Goal: Task Accomplishment & Management: Complete application form

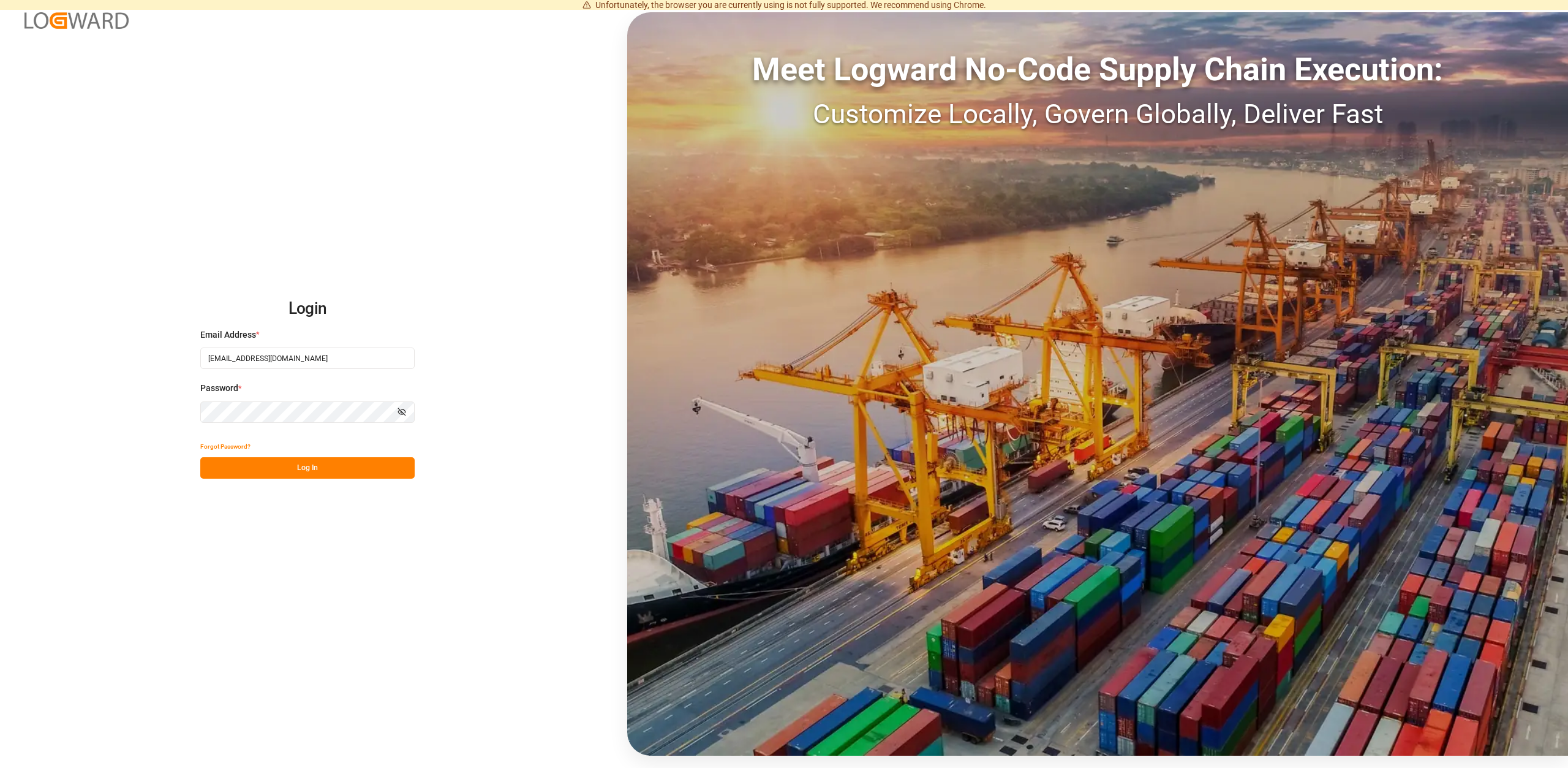
click at [323, 472] on button "Log In" at bounding box center [307, 468] width 214 height 22
click at [321, 470] on div "Forgot Password? Please wait" at bounding box center [307, 456] width 214 height 43
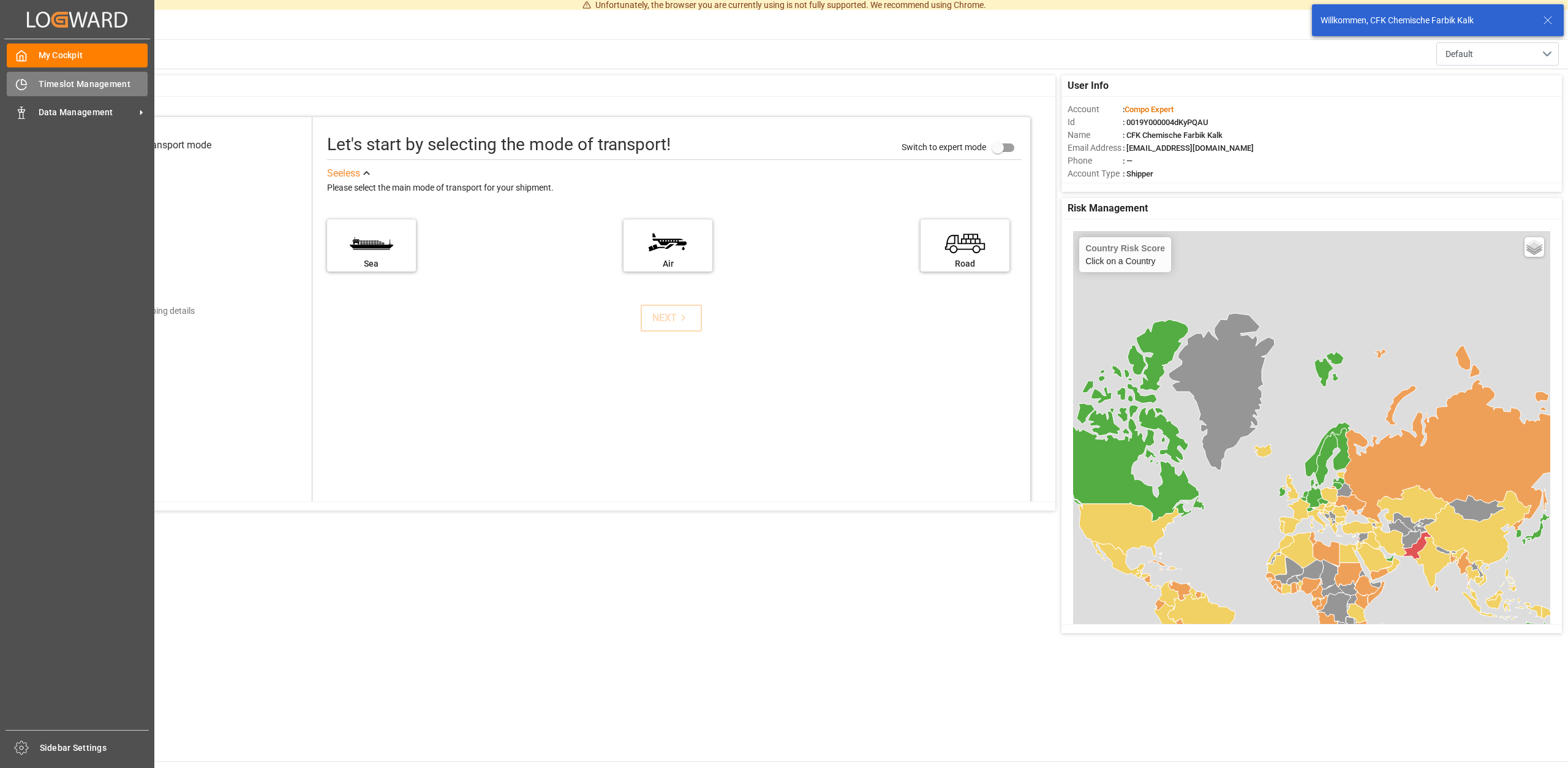
click at [79, 83] on span "Timeslot Management" at bounding box center [93, 85] width 109 height 13
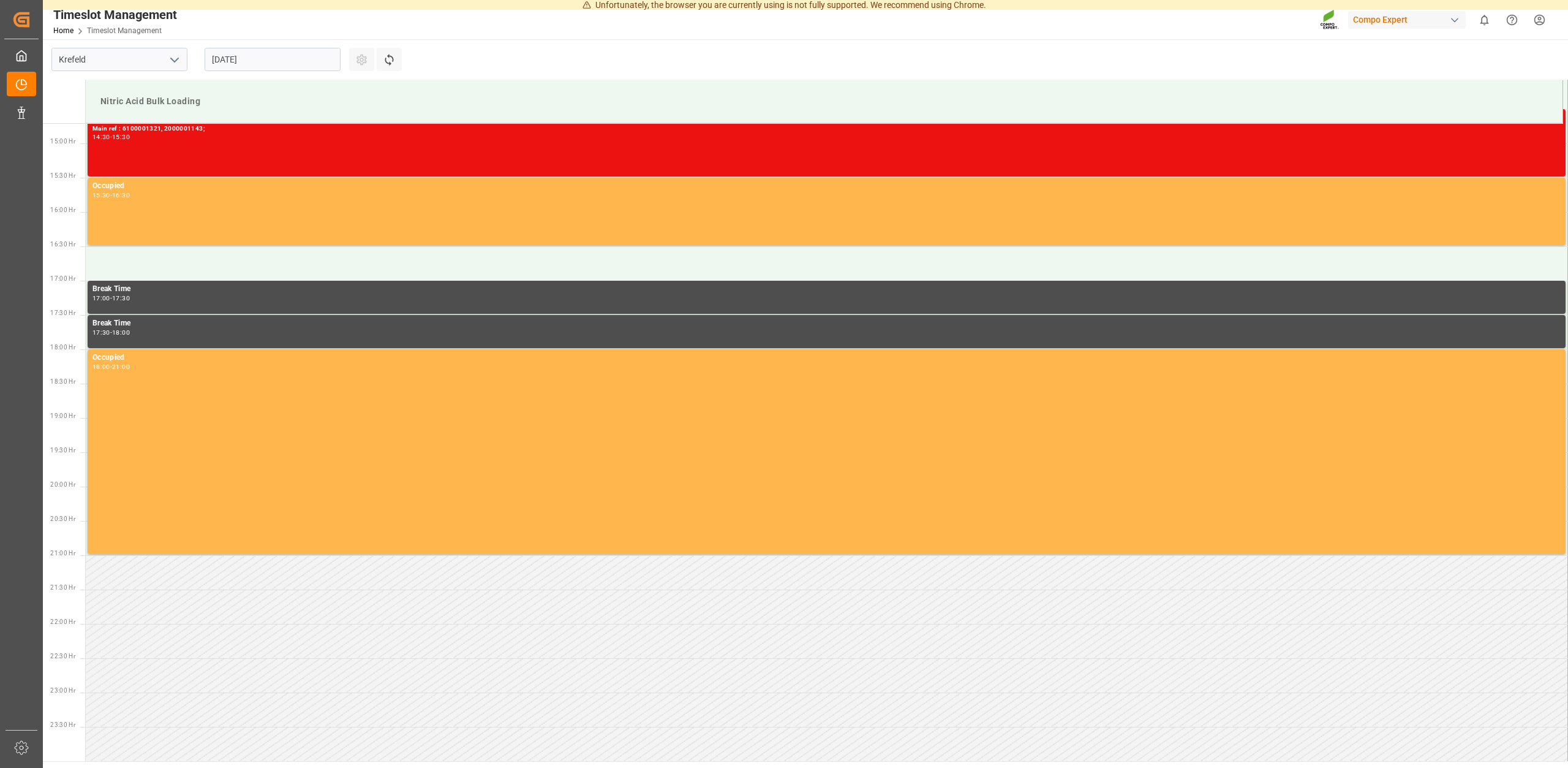
scroll to position [1010, 0]
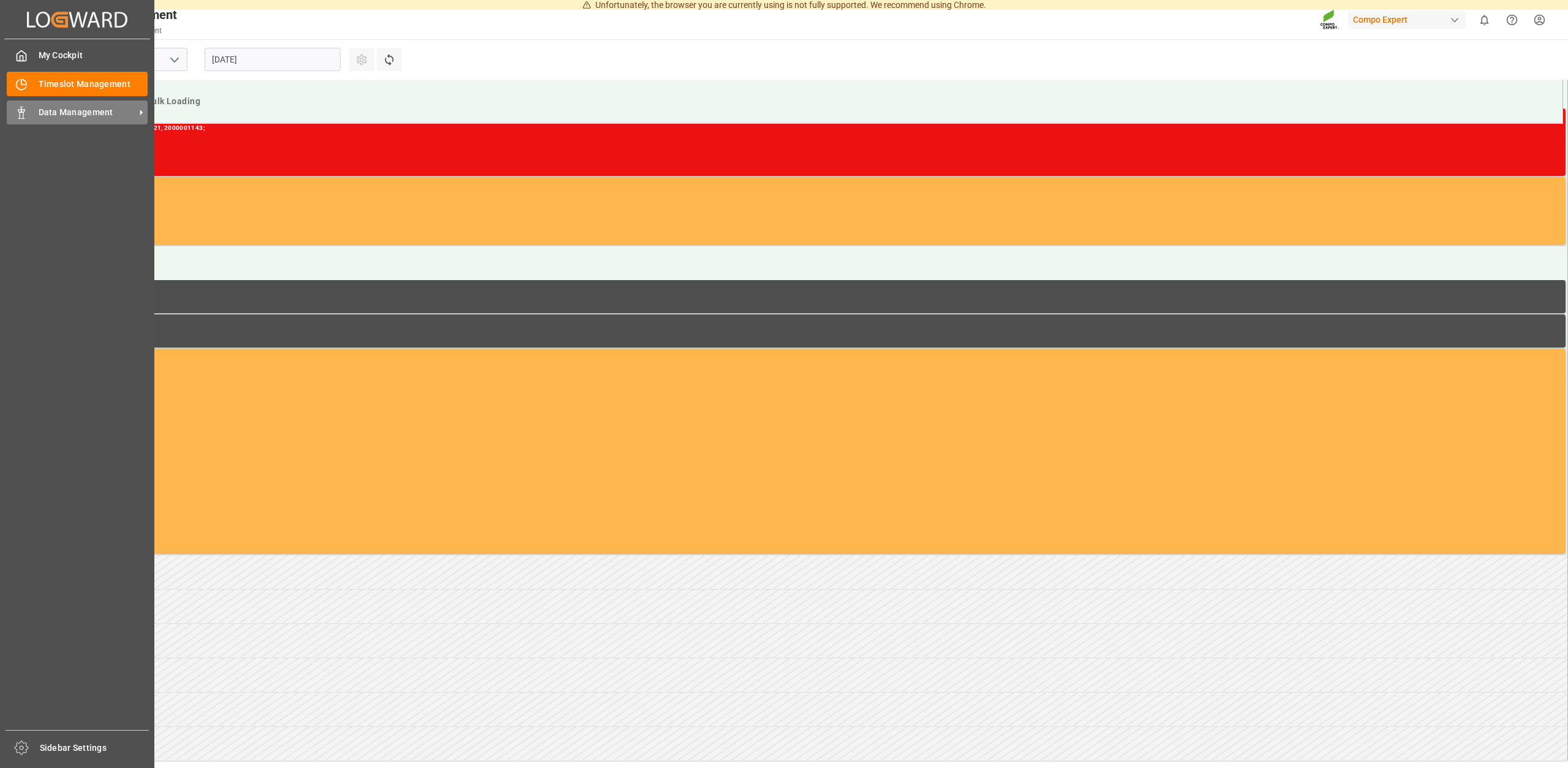
click at [29, 108] on div "Data Management Data Management" at bounding box center [77, 112] width 141 height 24
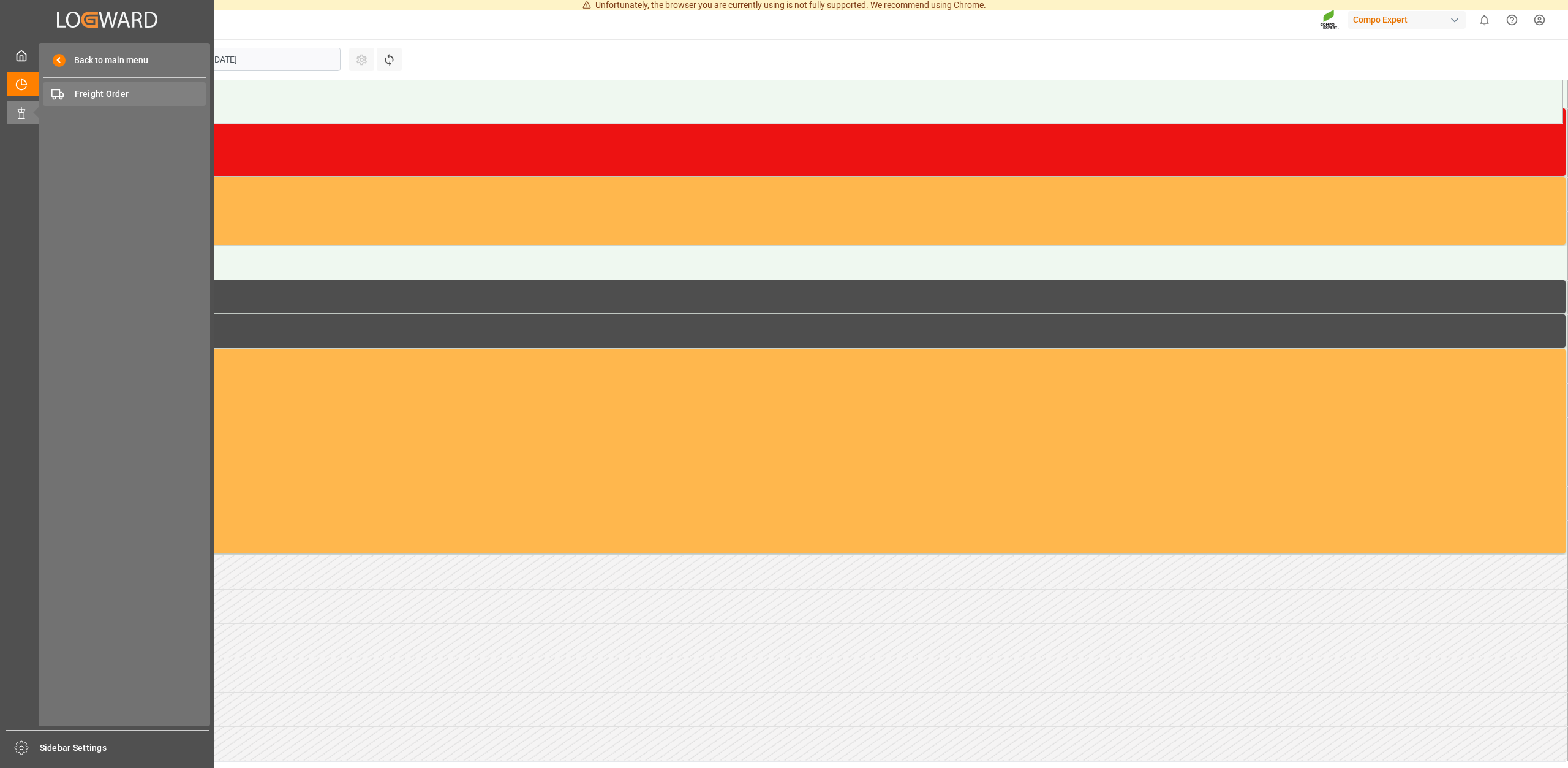
click at [111, 95] on span "Freight Order" at bounding box center [140, 94] width 132 height 13
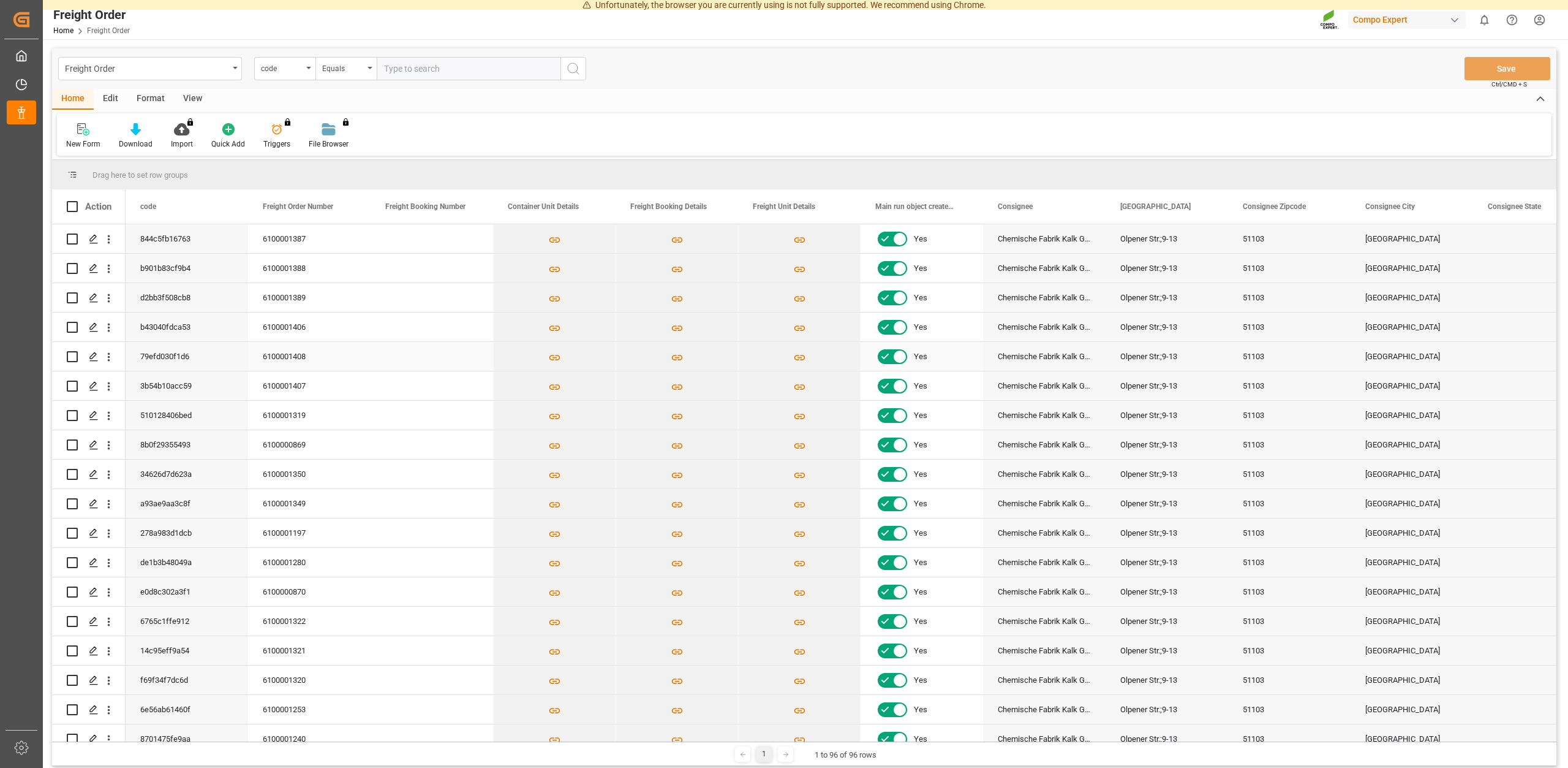
scroll to position [220, 0]
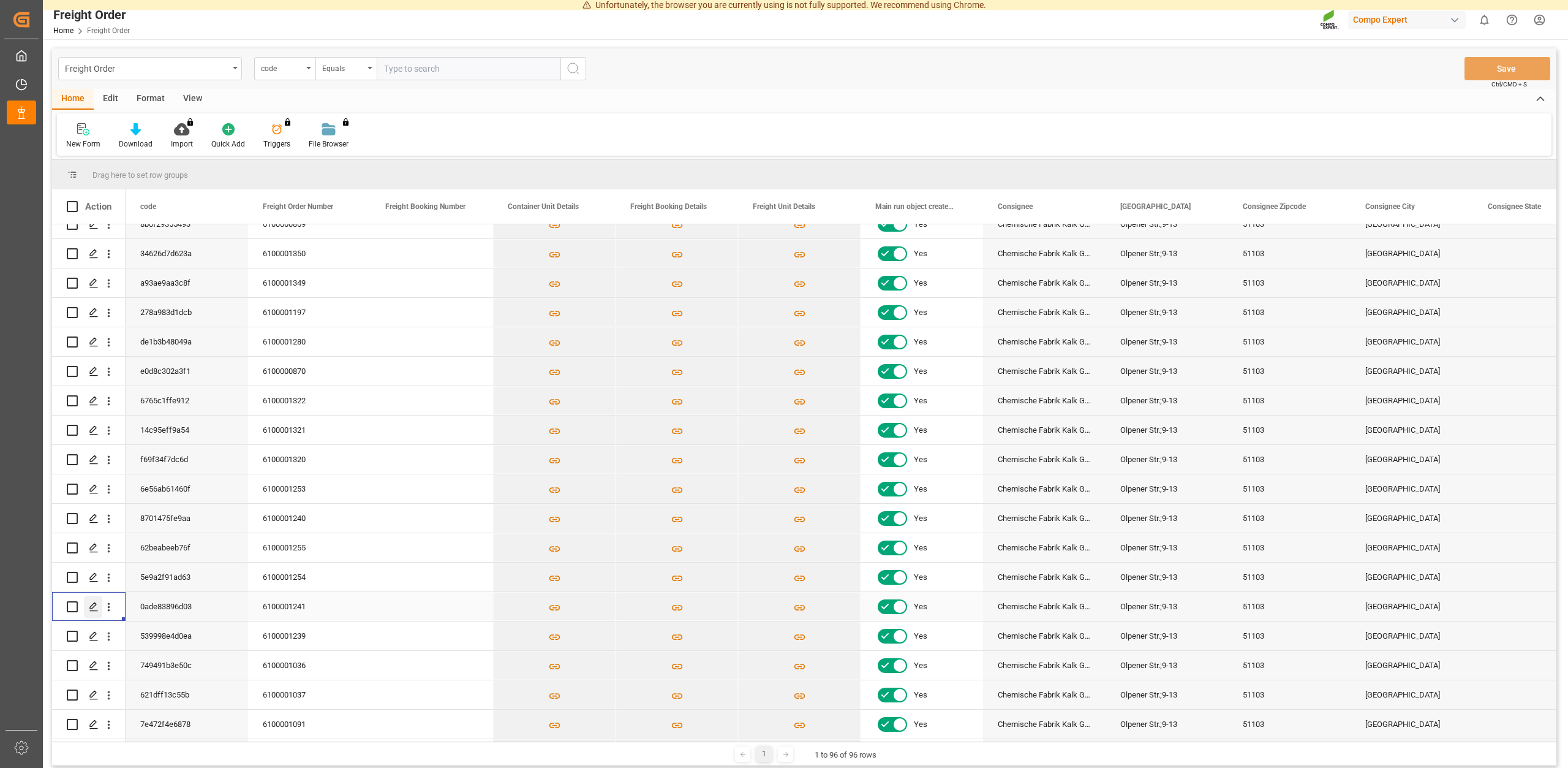
click at [92, 608] on icon "Press SPACE to select this row." at bounding box center [93, 607] width 10 height 10
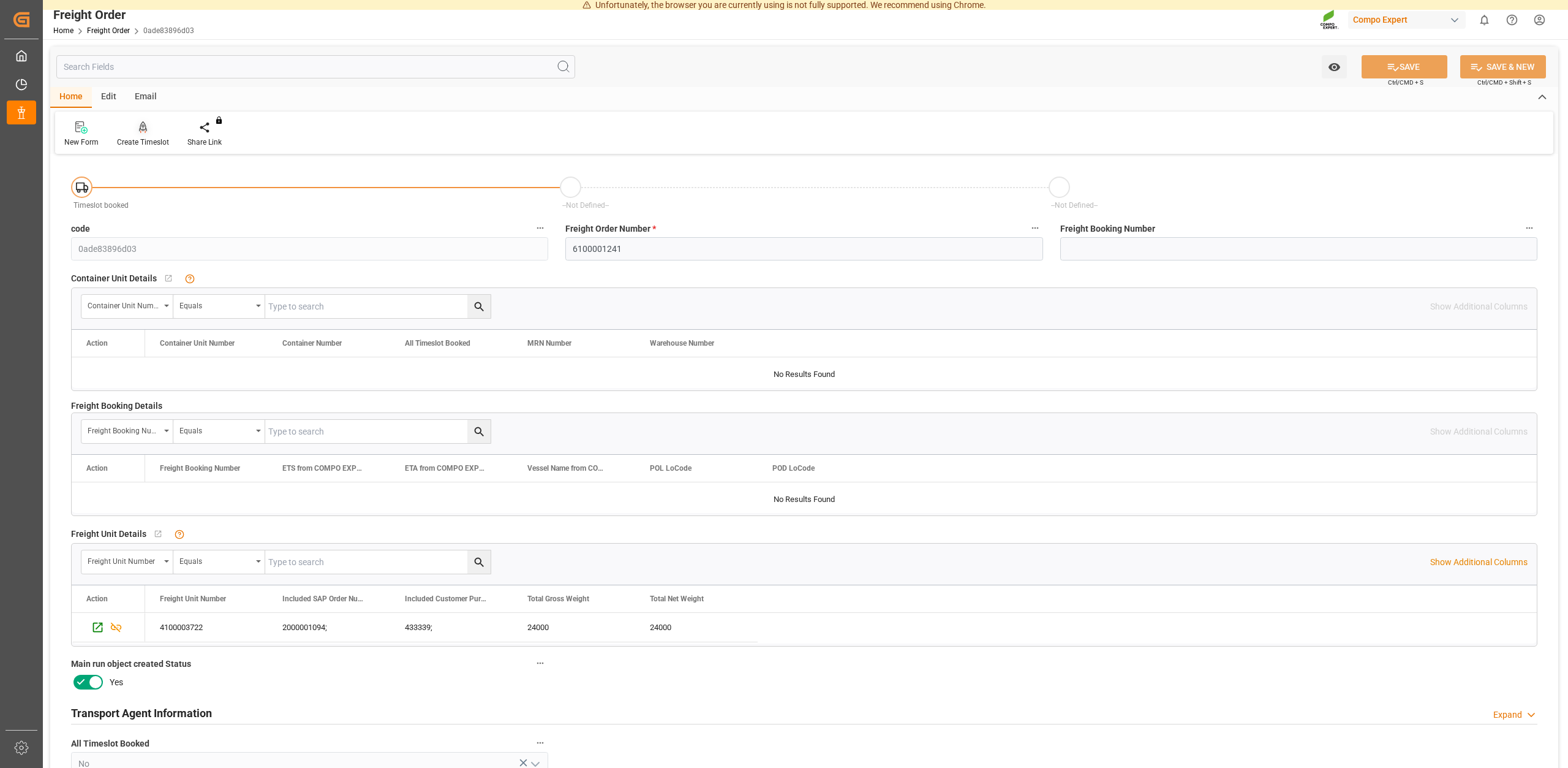
click at [134, 123] on div at bounding box center [142, 127] width 52 height 13
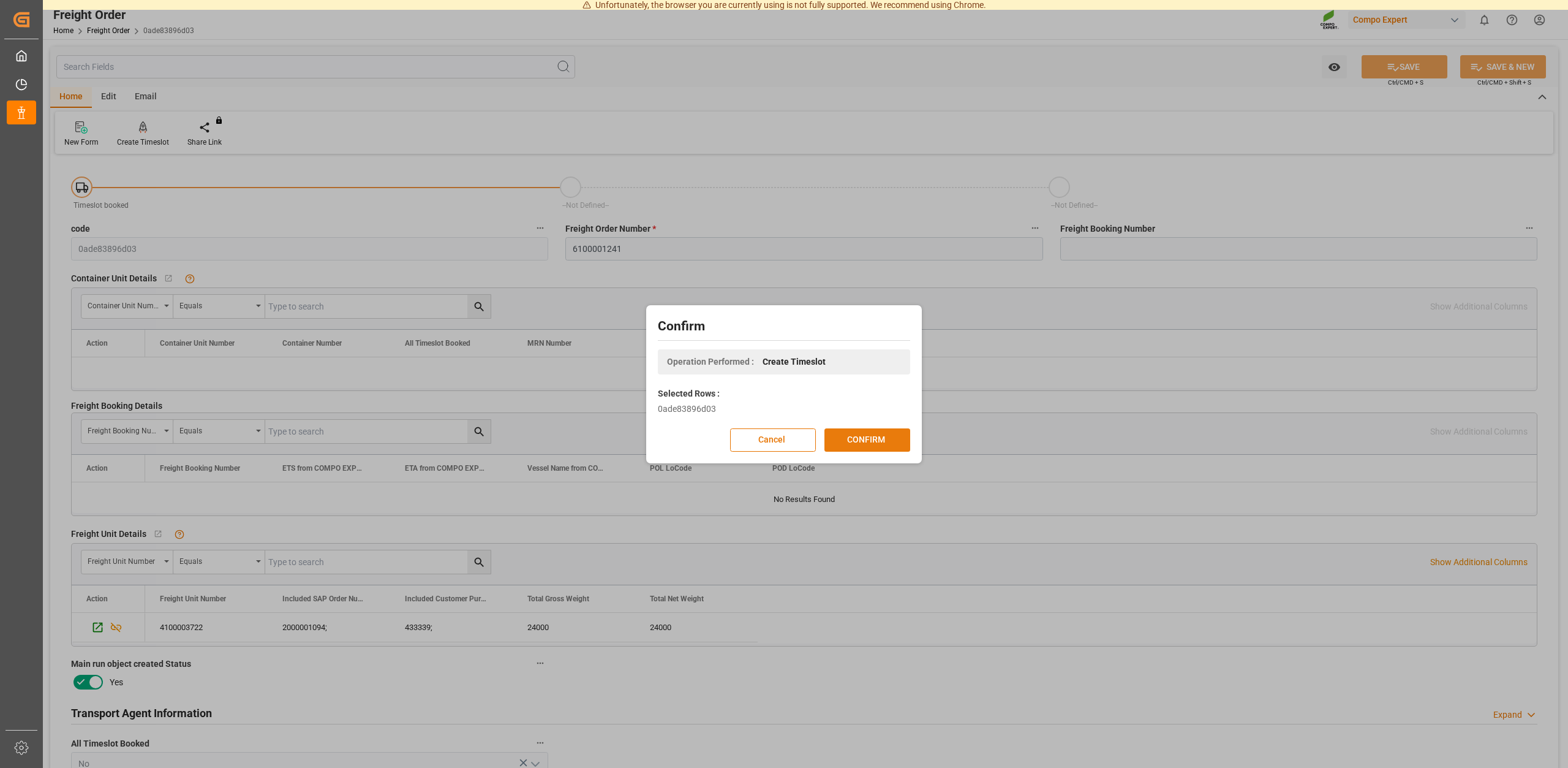
click at [858, 439] on button "CONFIRM" at bounding box center [867, 440] width 86 height 24
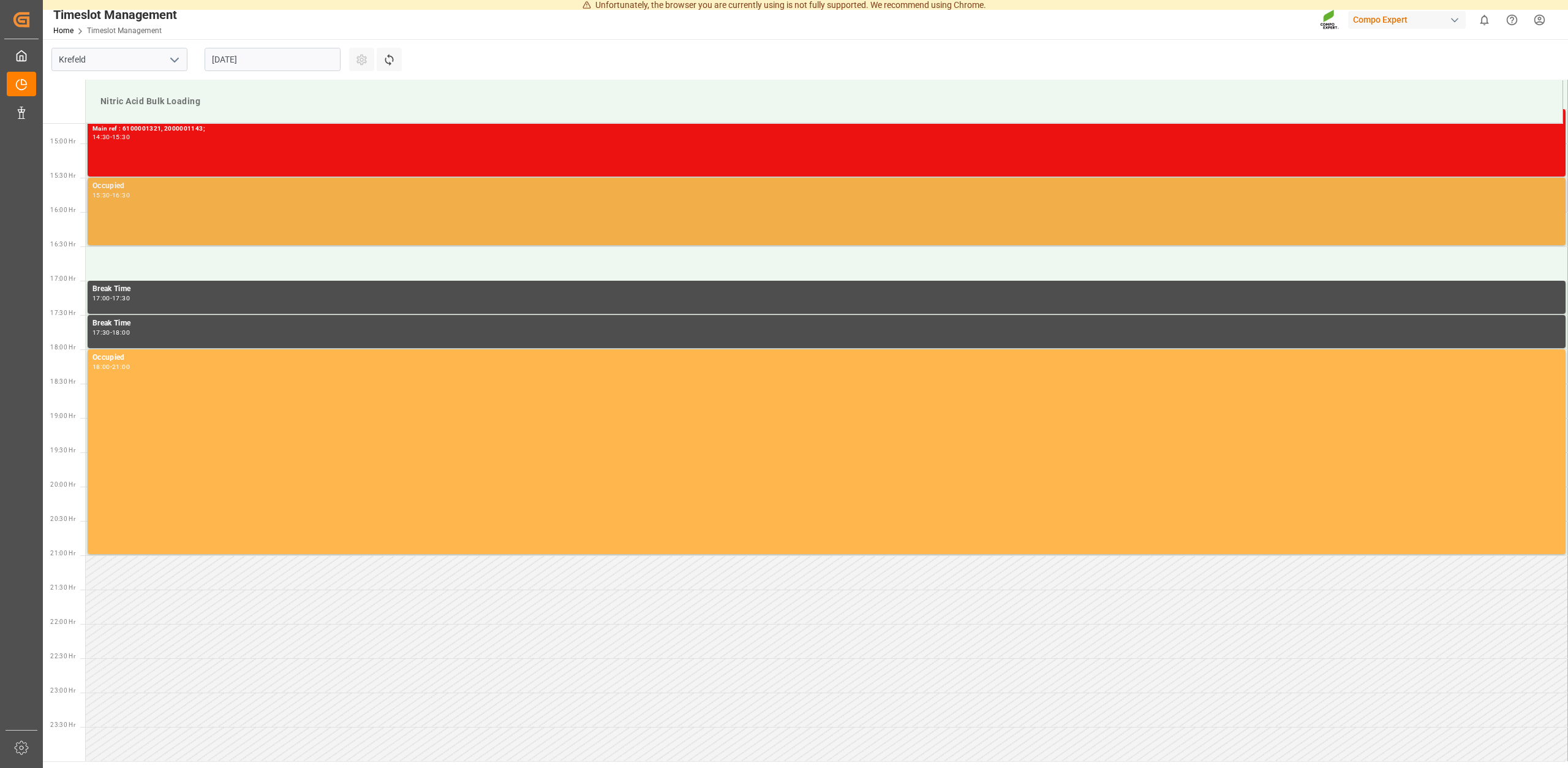
scroll to position [1010, 0]
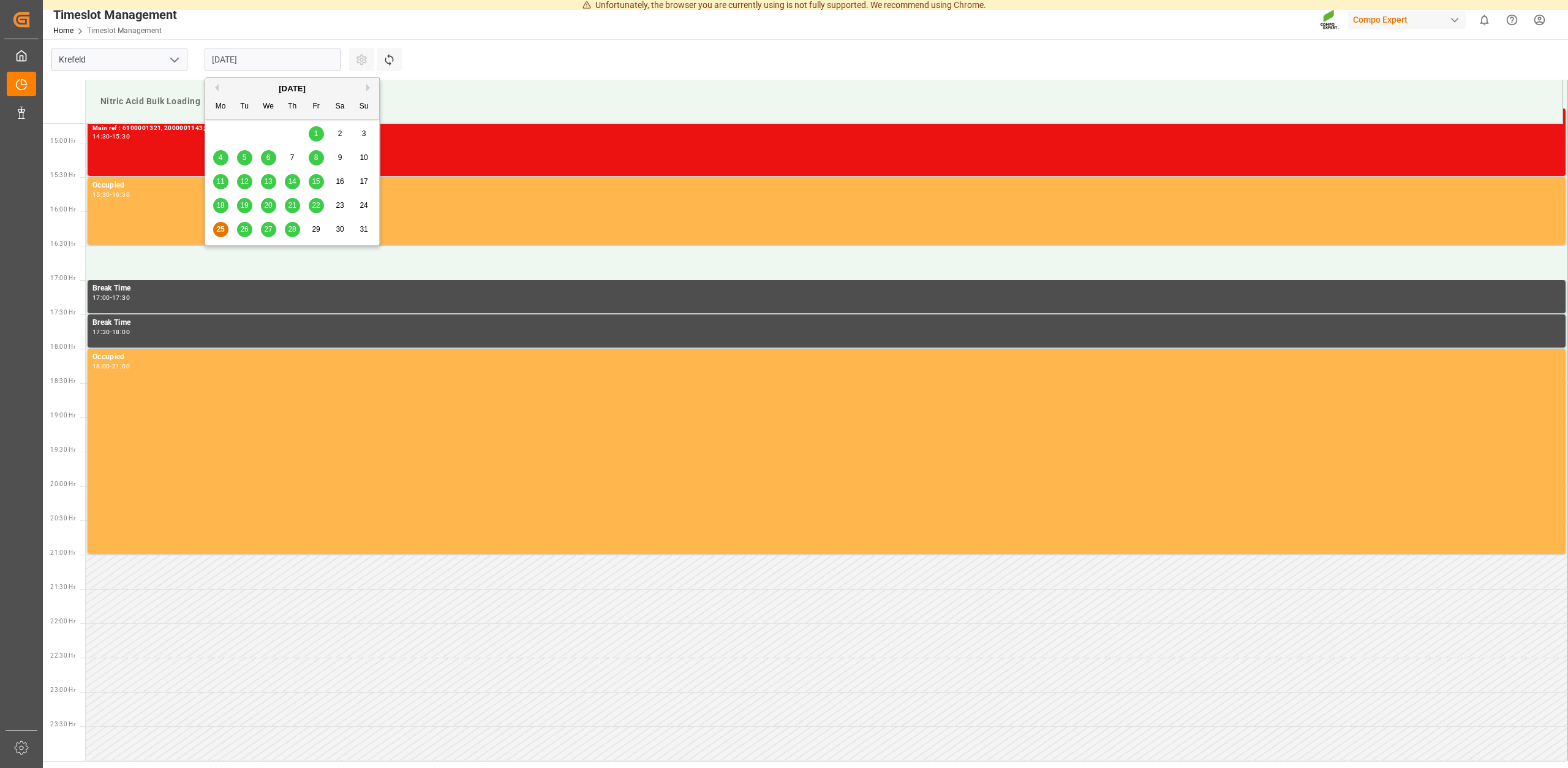
click at [268, 64] on input "[DATE]" at bounding box center [272, 60] width 136 height 24
click at [252, 227] on div "26" at bounding box center [245, 230] width 15 height 14
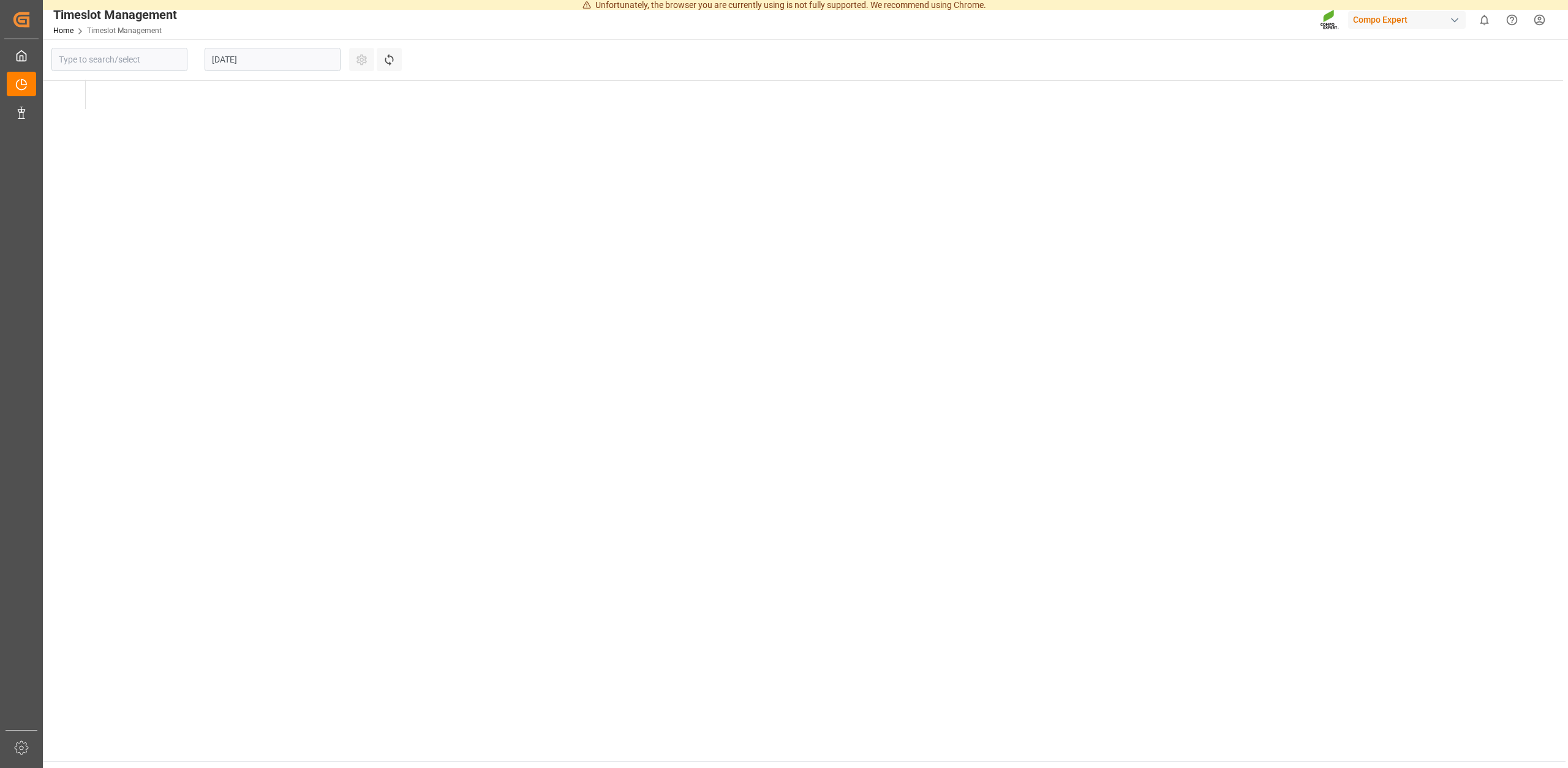
type input "Krefeld"
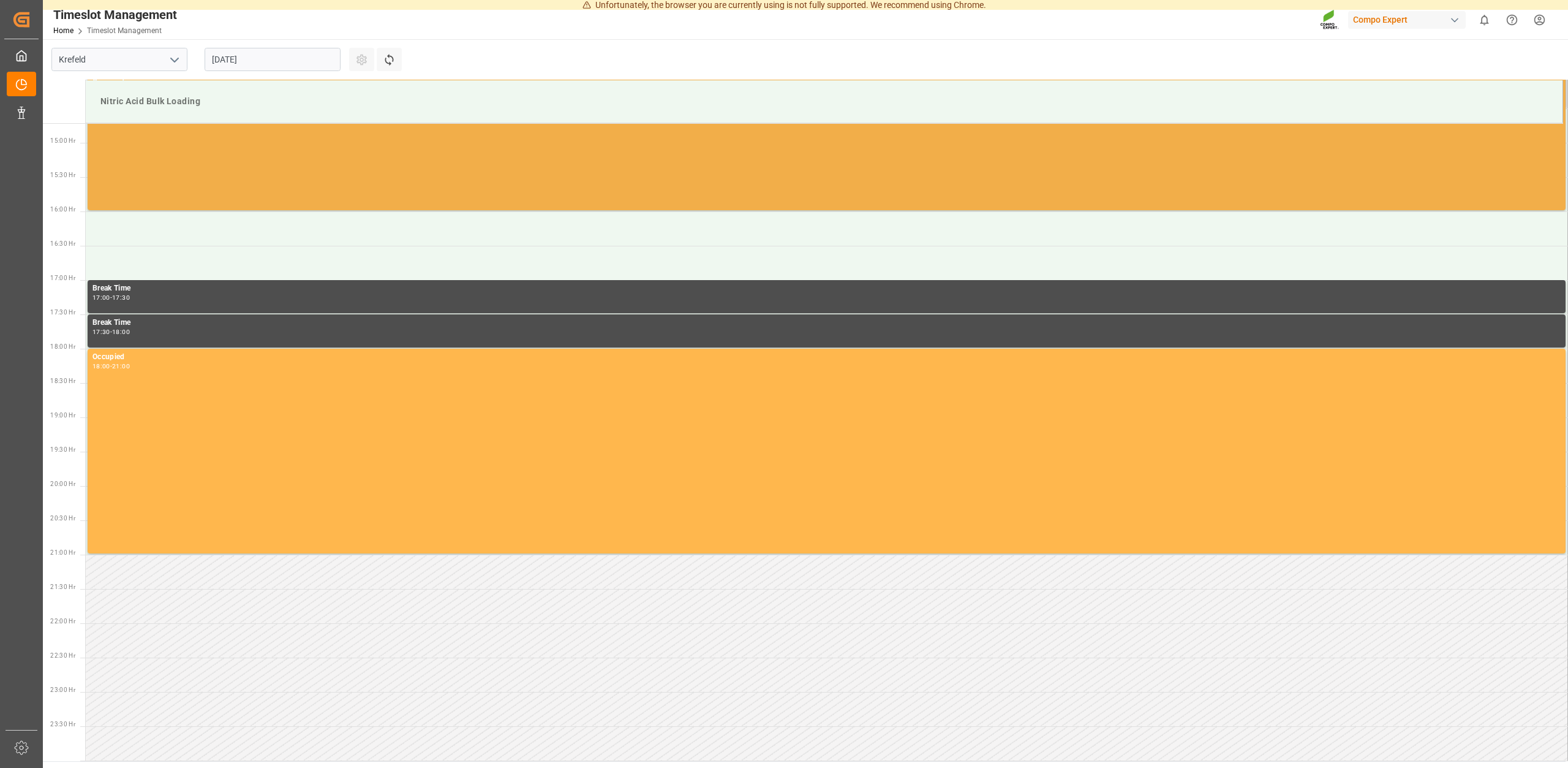
scroll to position [885, 0]
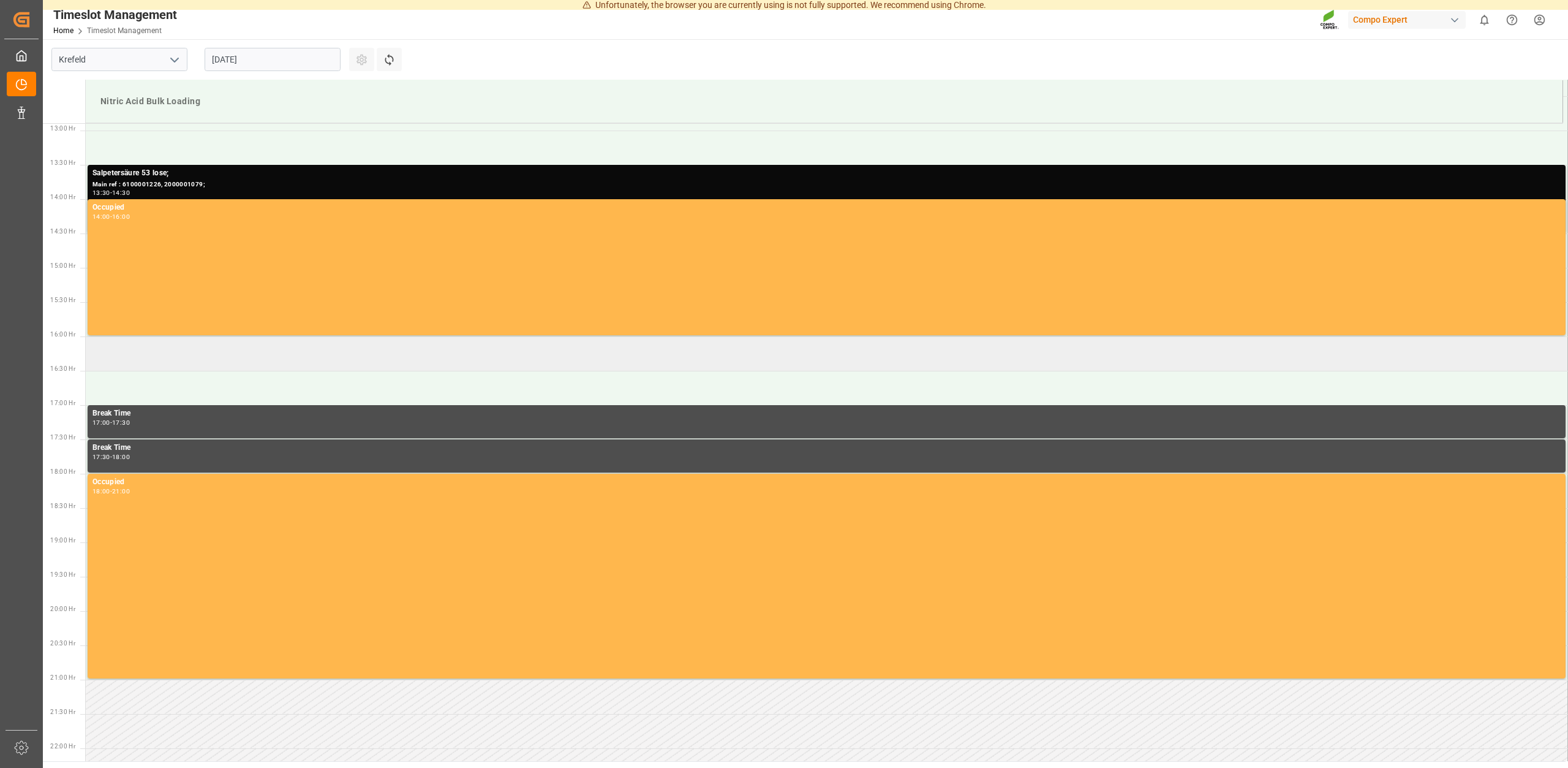
click at [182, 356] on td at bounding box center [827, 354] width 1482 height 34
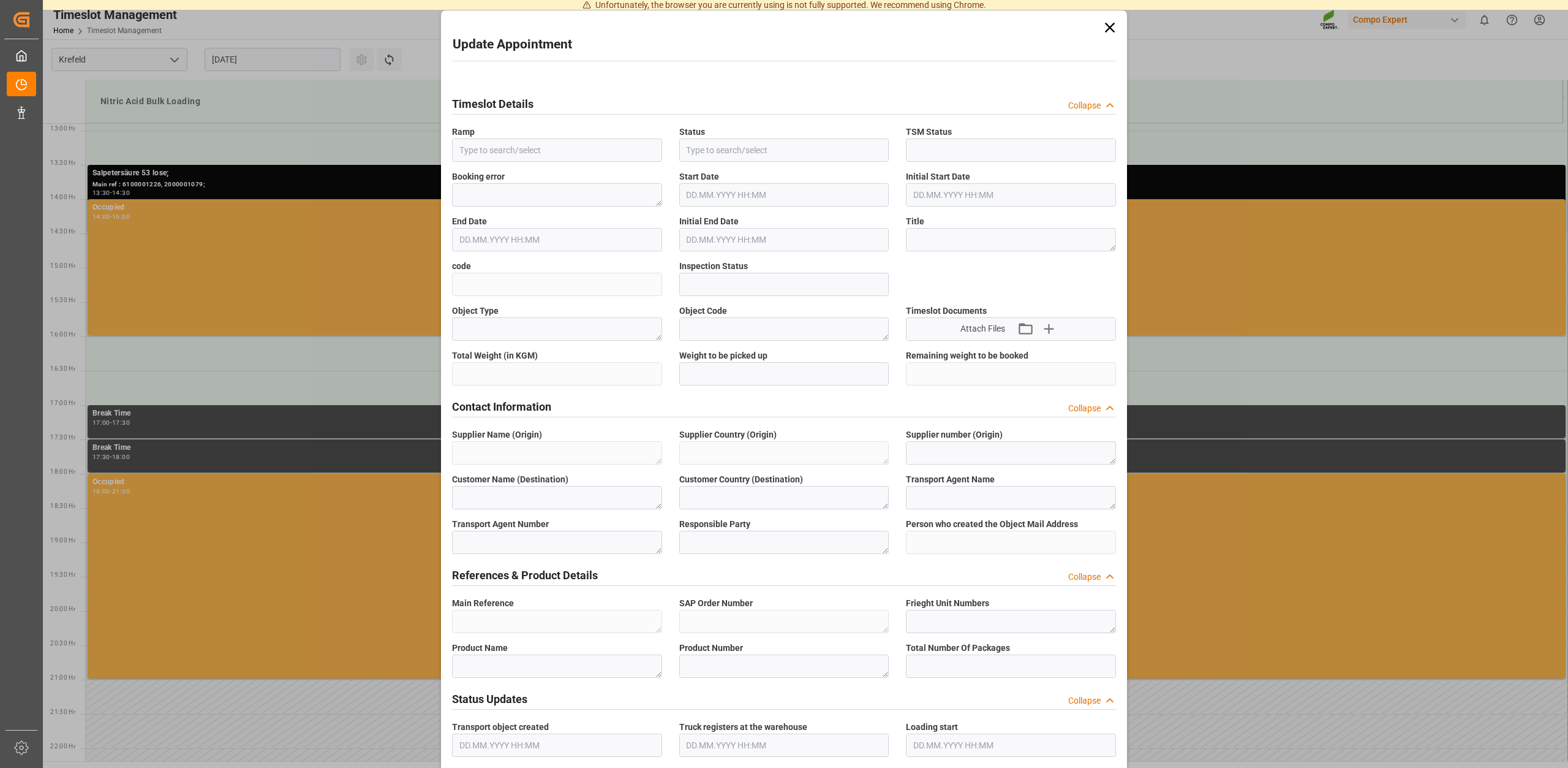
type input "Nitric Acid Bulk Loading"
type input "Transport object created"
type input "Booked"
type input "d6272b903d12"
type input "Open"
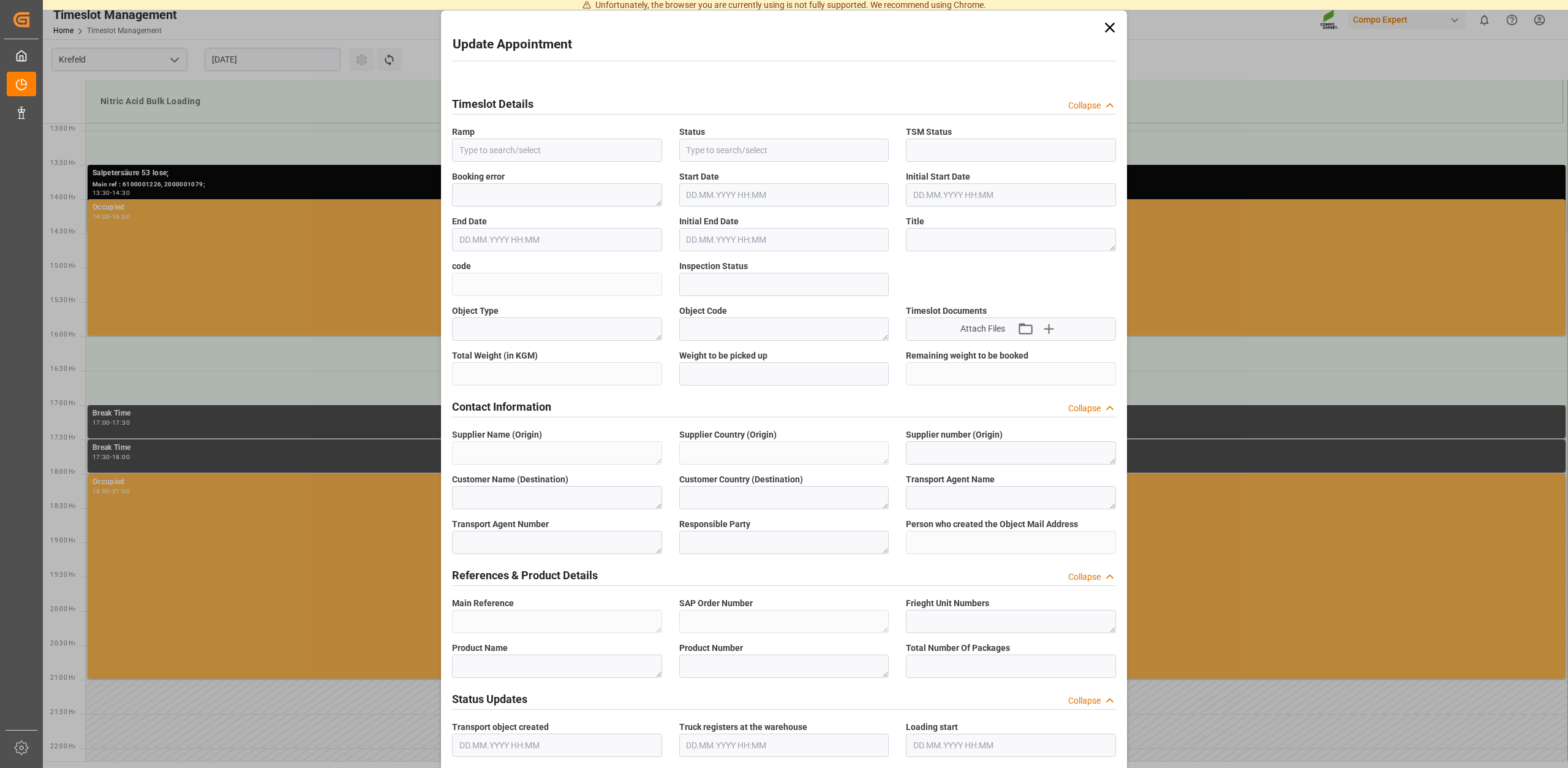
type textarea "Main-Run"
type textarea "SP_EWM"
type textarea "Chemische Fabrik Kalk GmbH"
type textarea "DE"
type textarea "Chemische Fabrik Kalk GmbH, (CFK)"
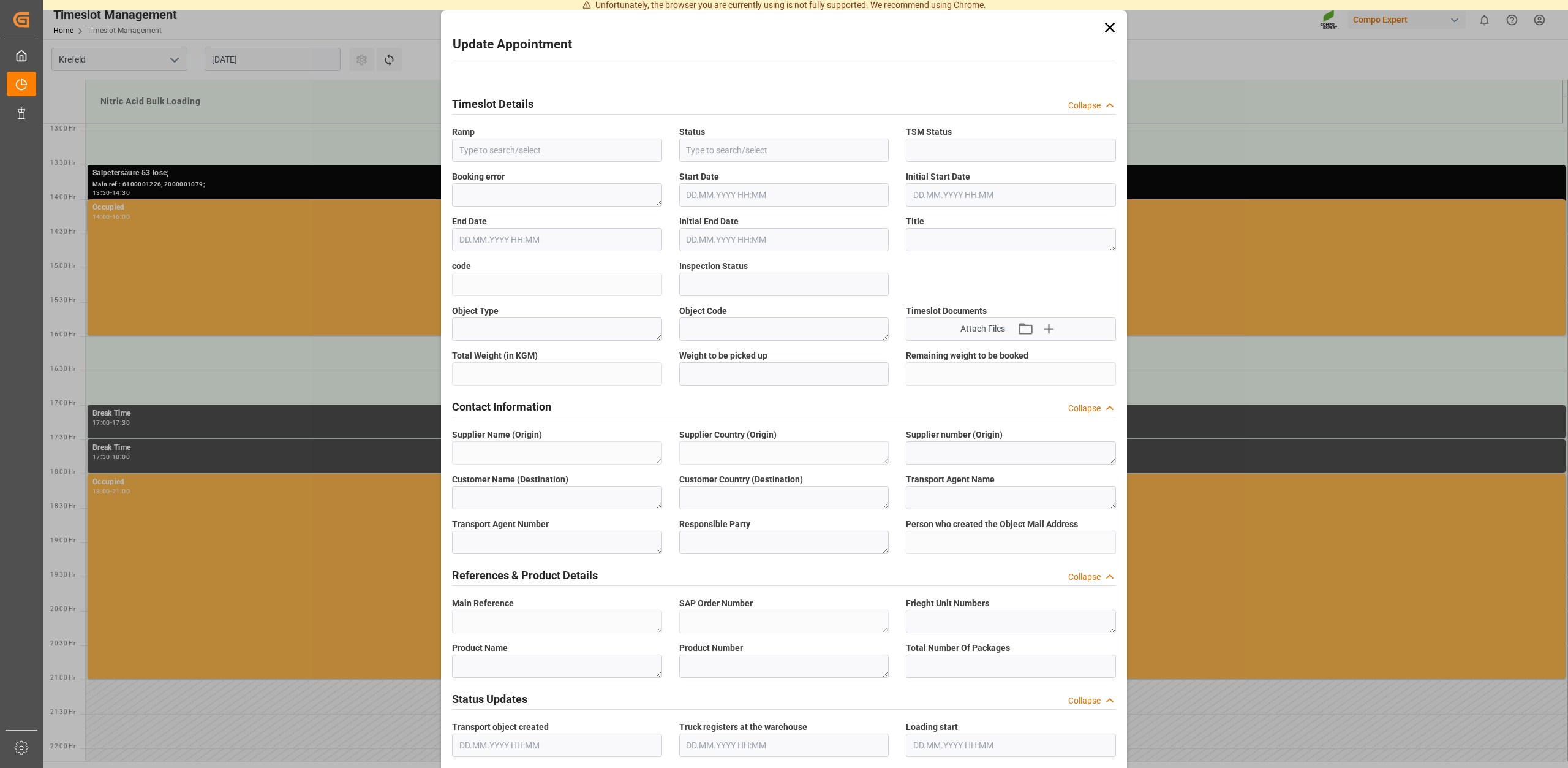
type textarea "5355955"
type textarea "Compo Expert"
type input "christina.schley@compo-expert.com"
type textarea "6100001241"
type textarea "2000001094;"
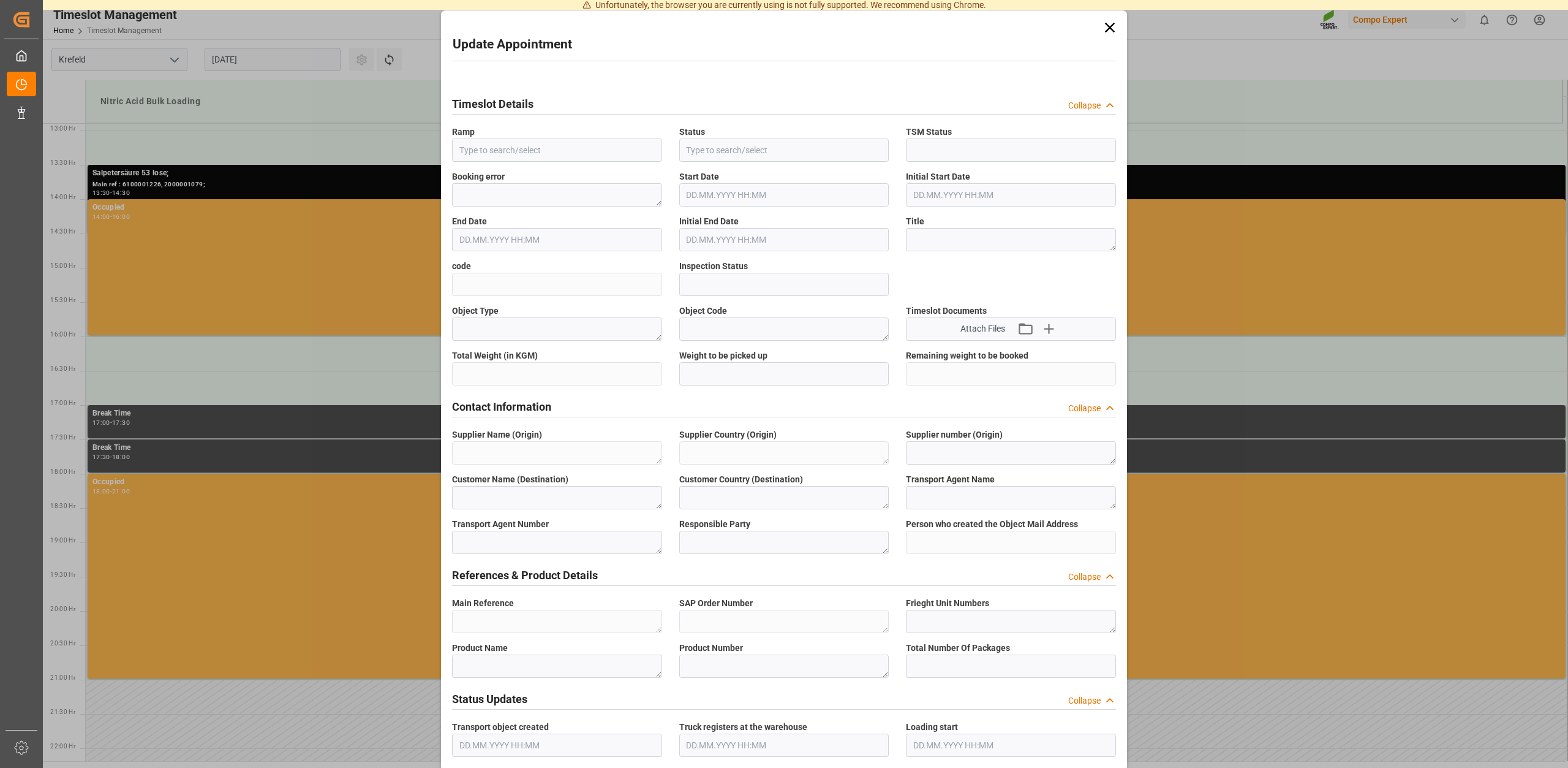
type textarea "4100003722;"
type textarea "Salpetersäure 53 lose;"
type textarea "1510002000;"
type textarea "Z100"
type textarea "3500"
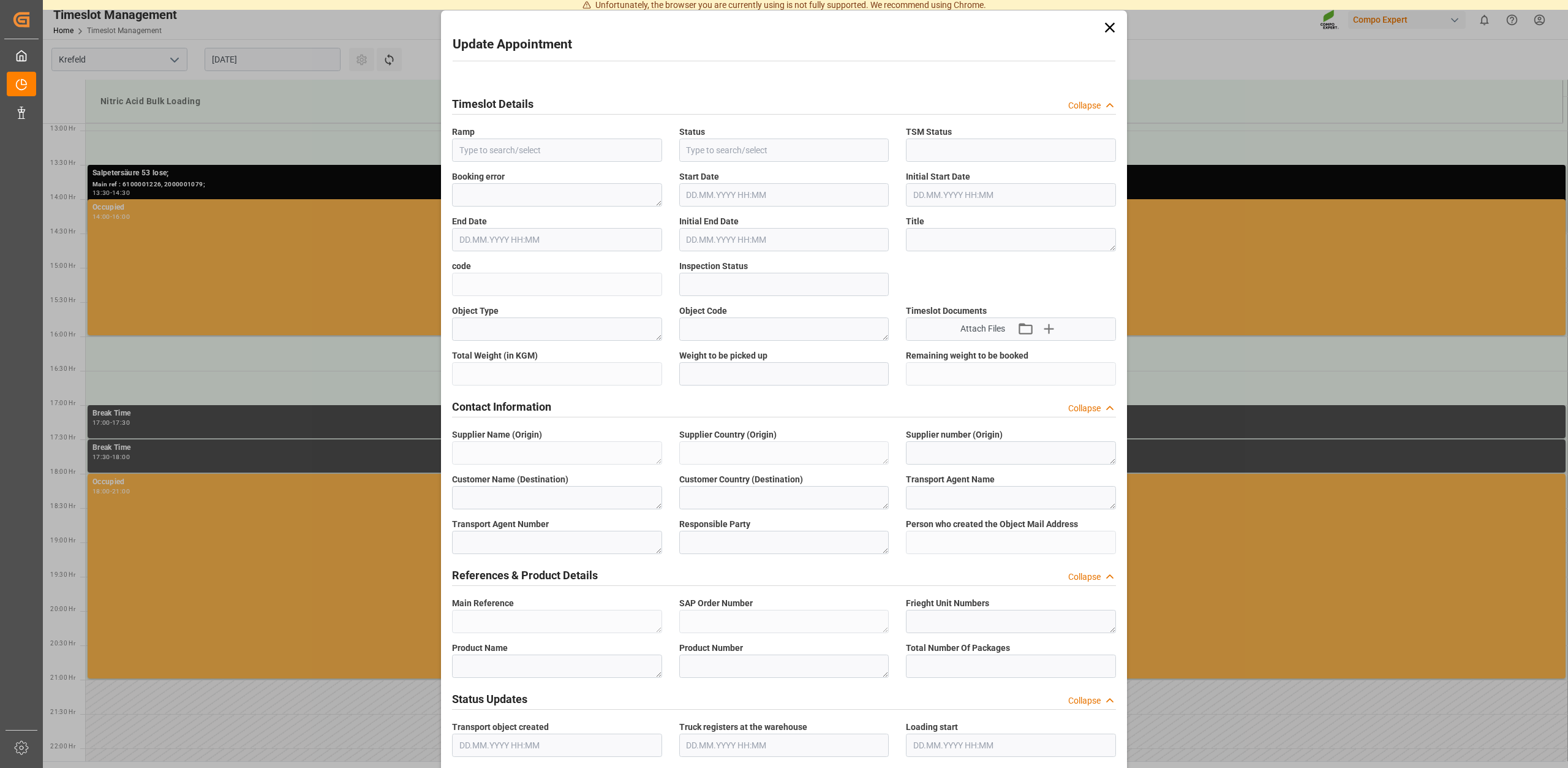
type input "6100001241"
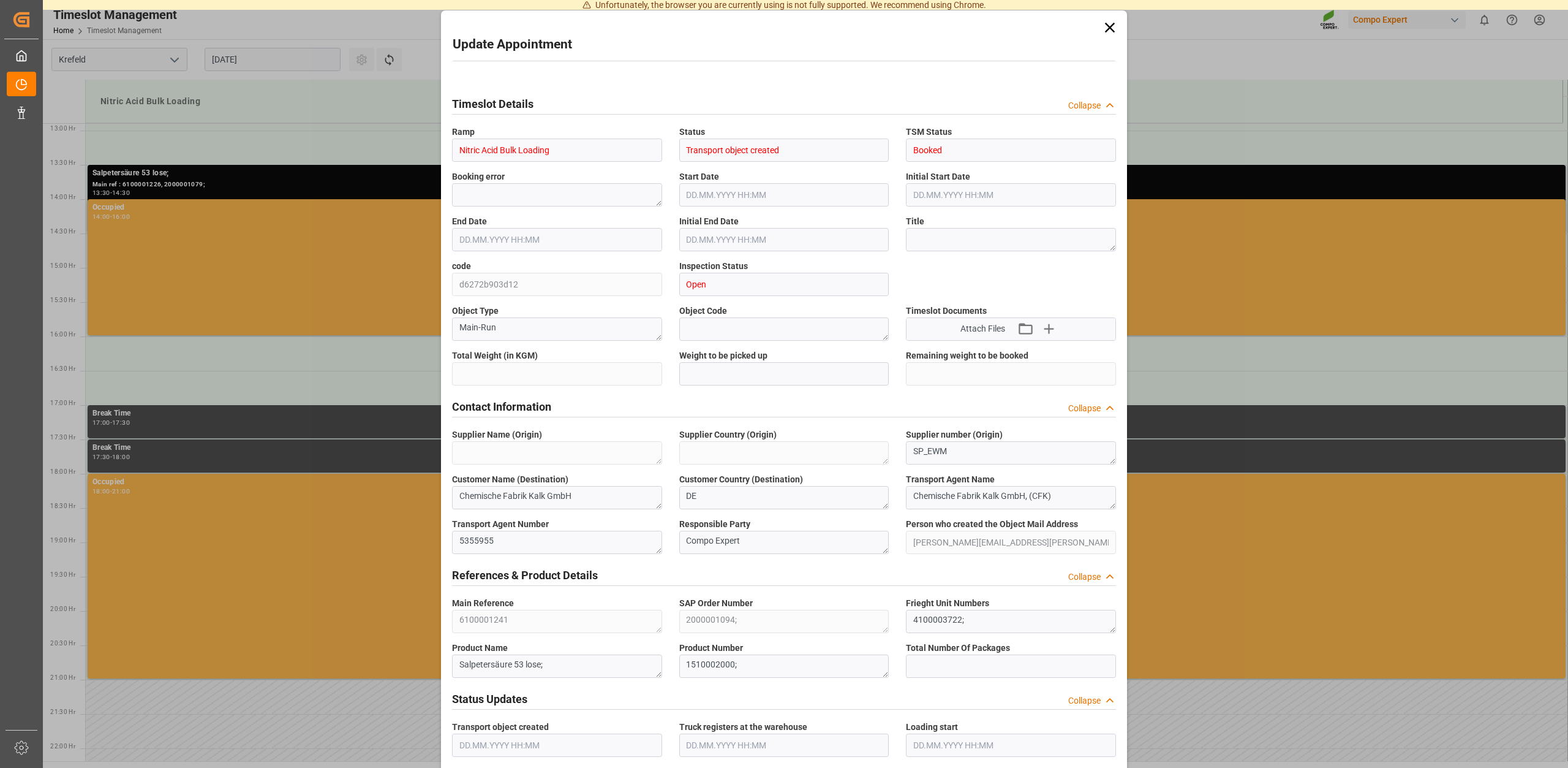
type input "24000"
type input "0"
type input "26.08.2025 16:00"
type input "26.08.2025 16:30"
type input "18.08.2025 11:53"
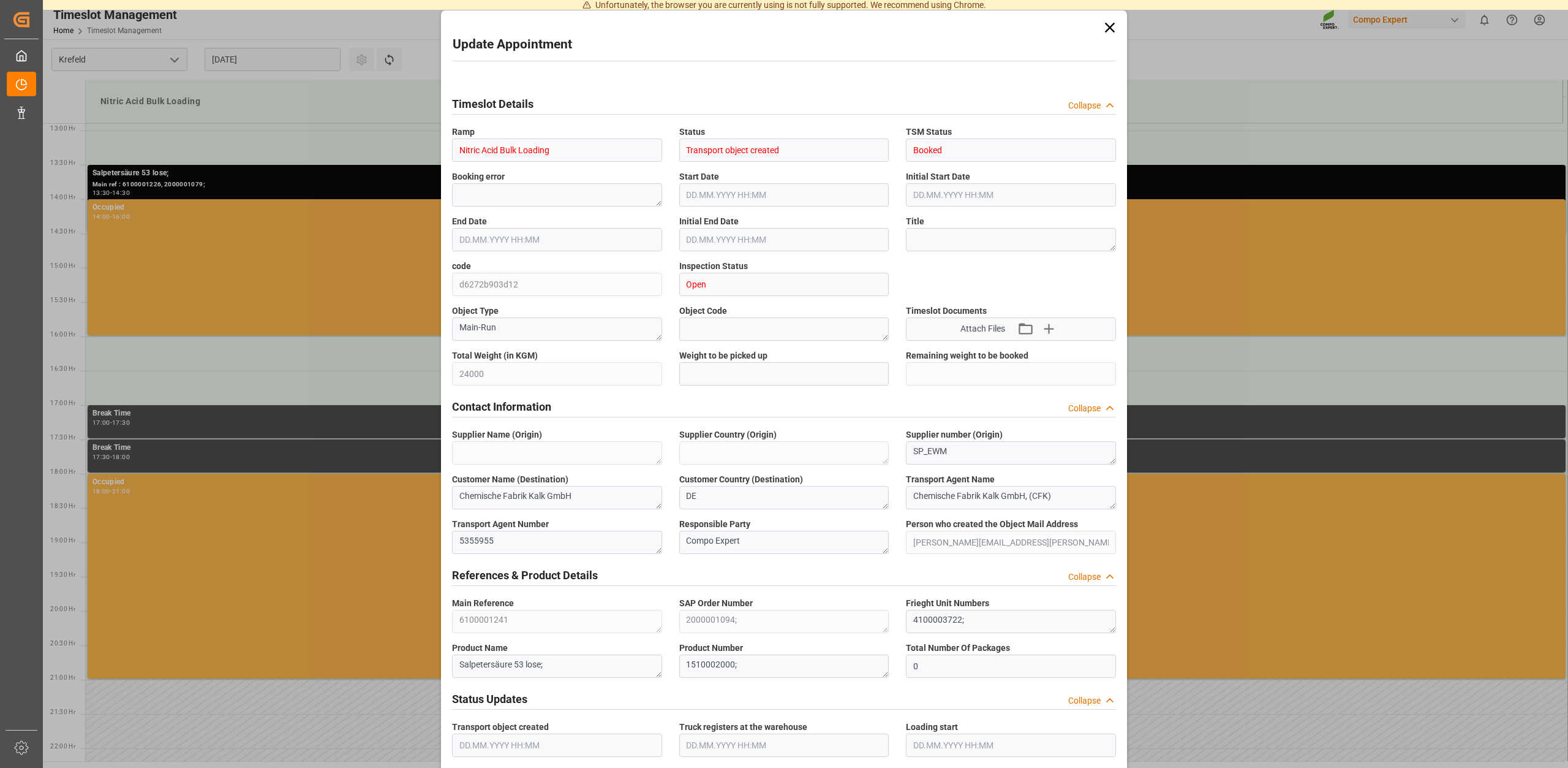
type input "25.08.2025 15:05"
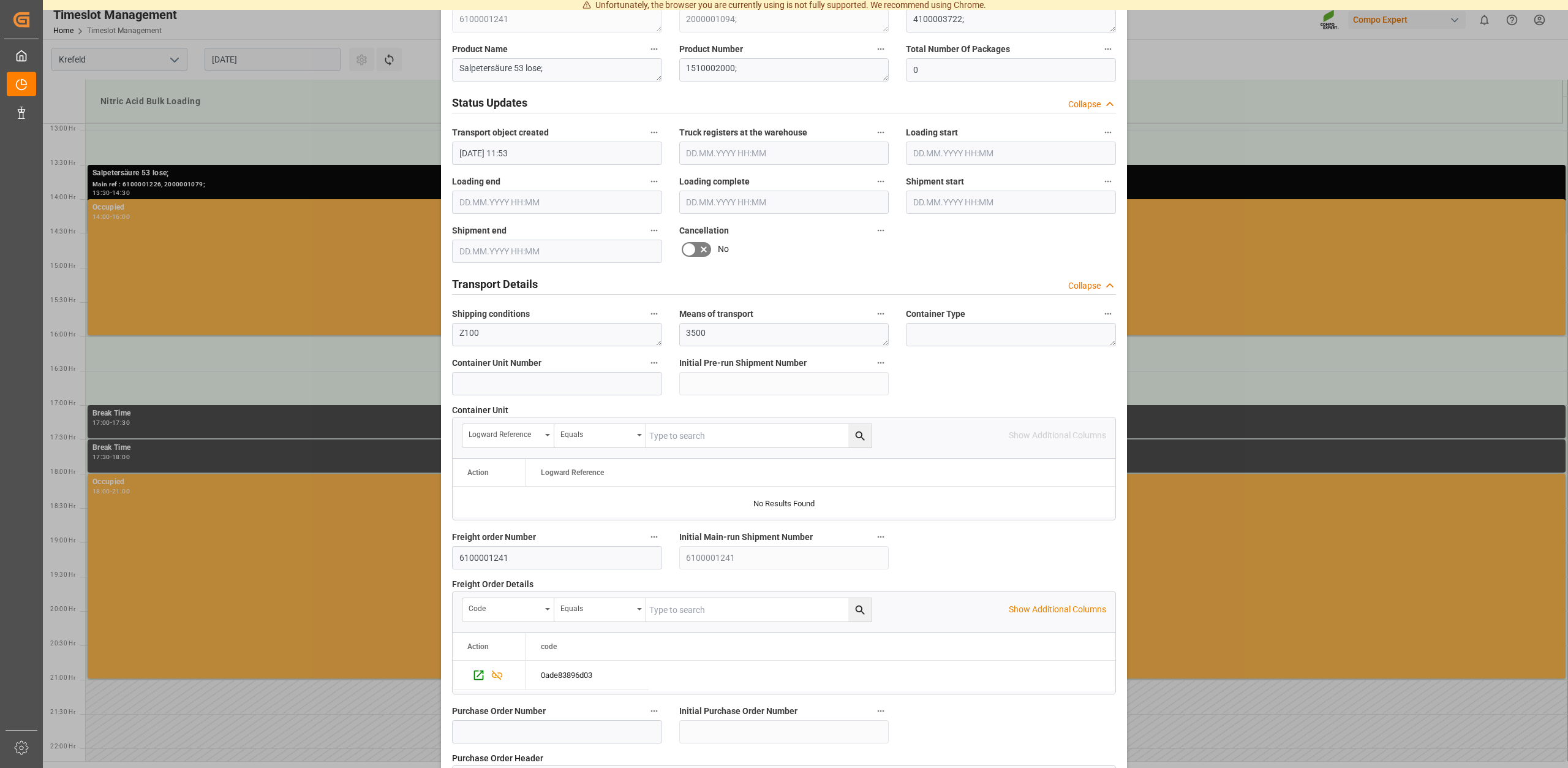
scroll to position [933, 0]
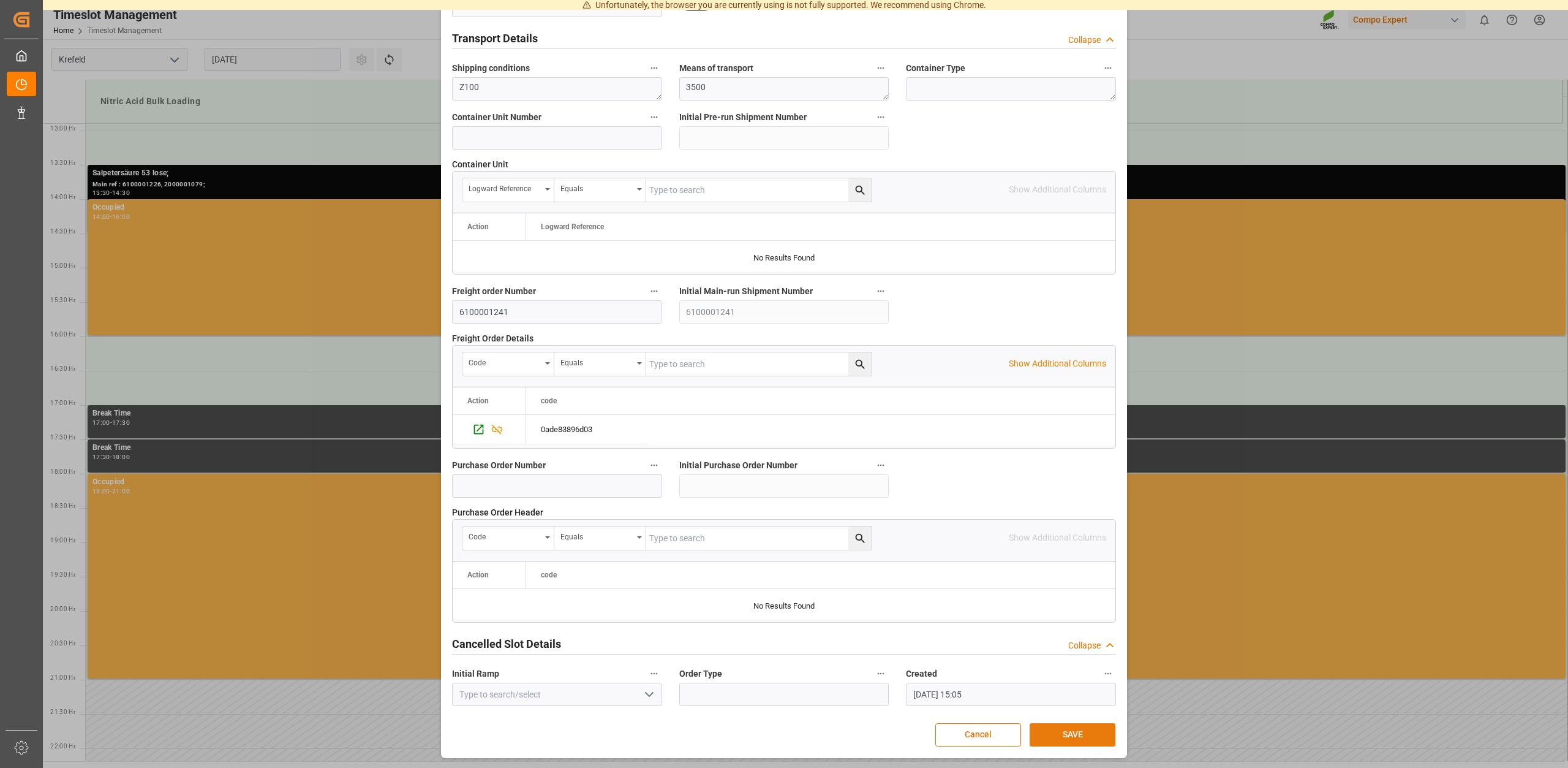
click at [1079, 737] on button "SAVE" at bounding box center [1072, 735] width 86 height 24
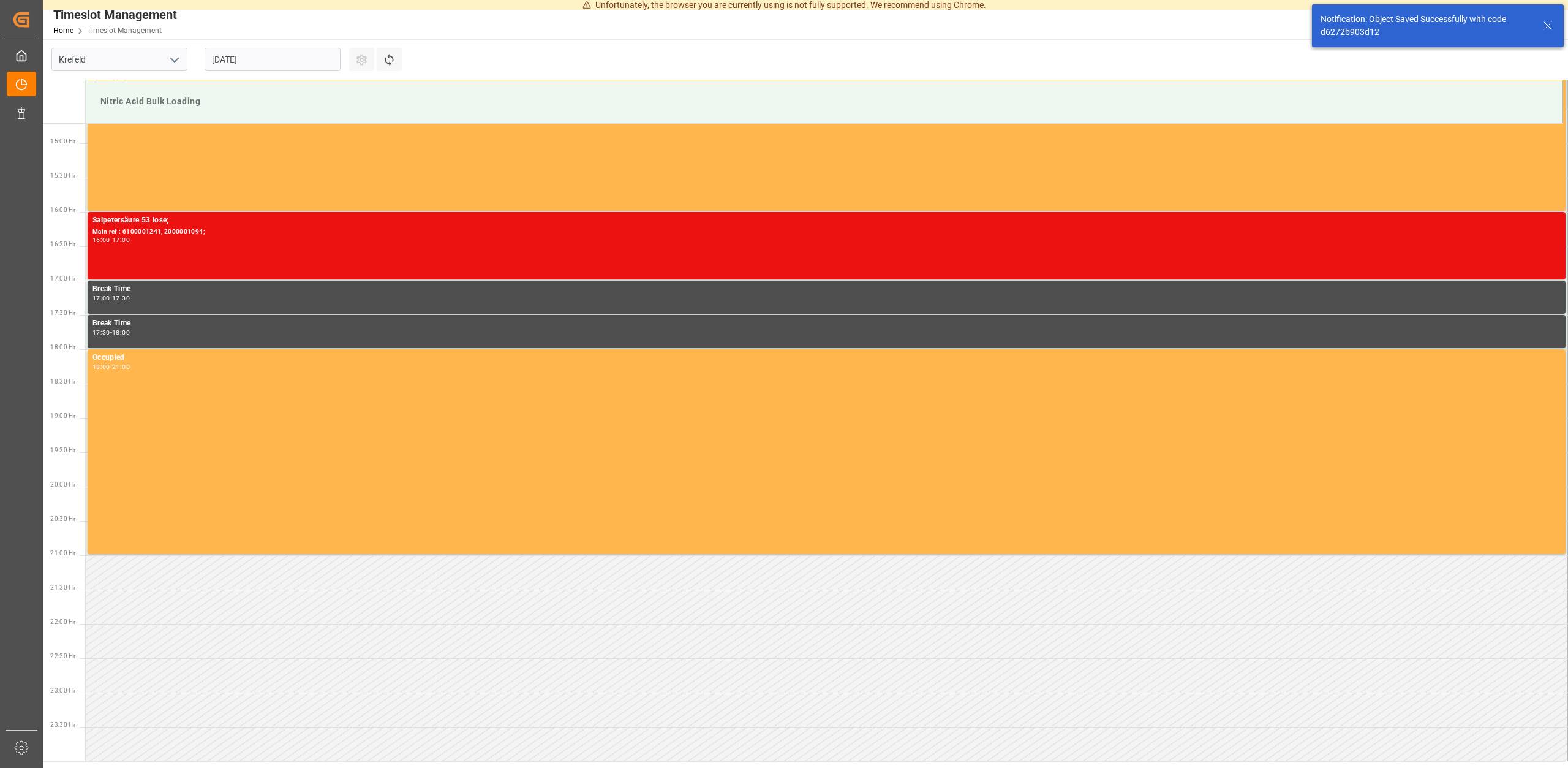
scroll to position [1010, 0]
